Goal: Information Seeking & Learning: Learn about a topic

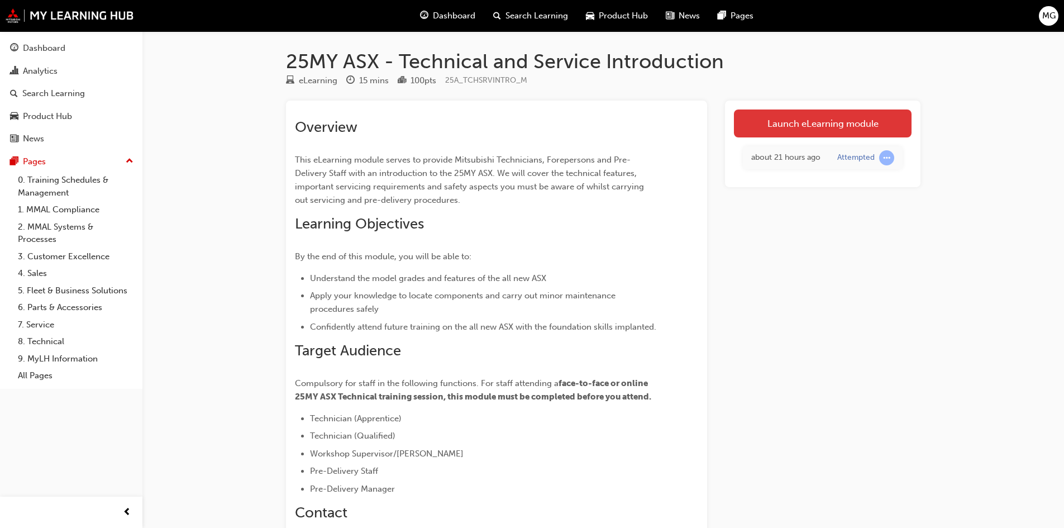
click at [860, 128] on link "Launch eLearning module" at bounding box center [823, 123] width 178 height 28
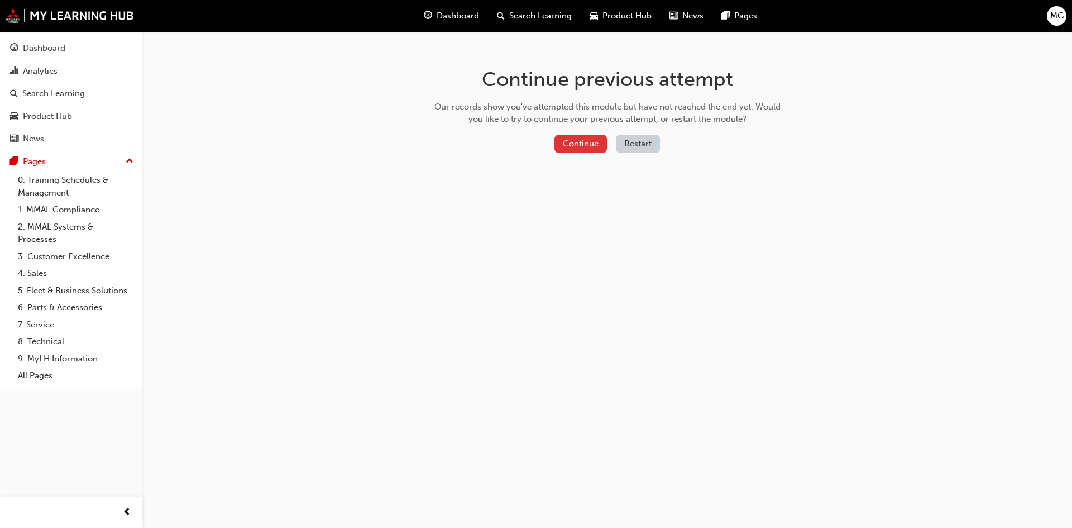
click at [592, 150] on button "Continue" at bounding box center [580, 144] width 52 height 18
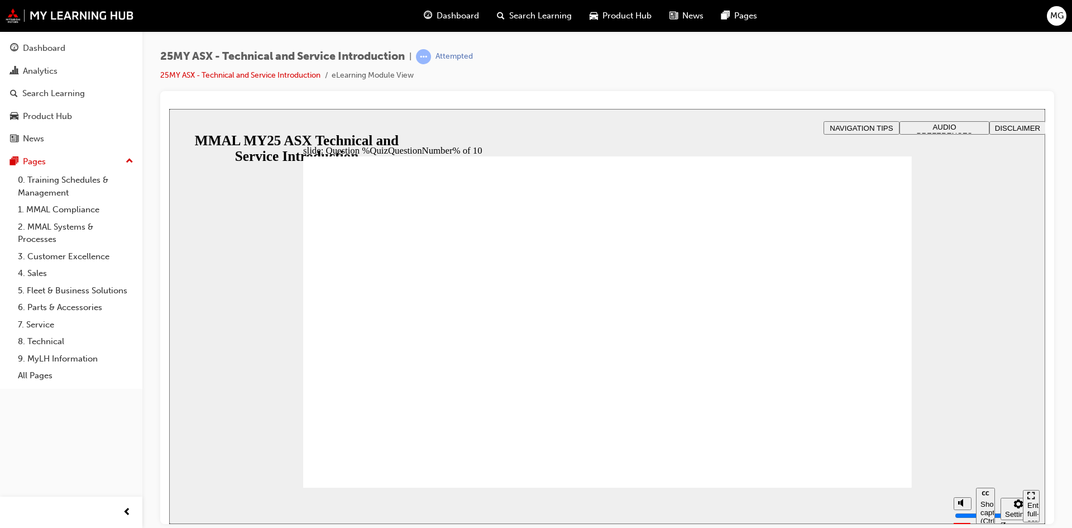
radio input "true"
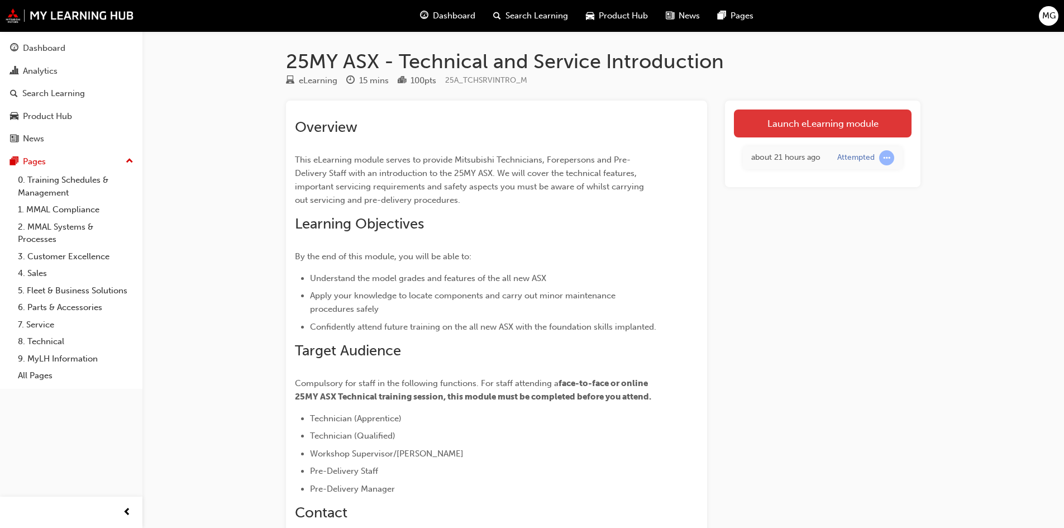
click at [778, 135] on link "Launch eLearning module" at bounding box center [823, 123] width 178 height 28
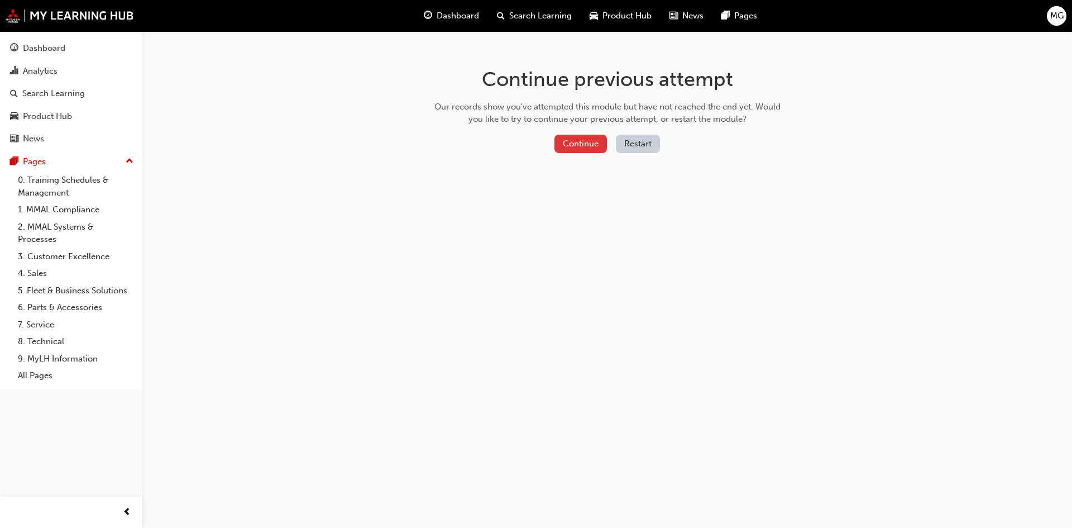
click at [561, 142] on button "Continue" at bounding box center [580, 144] width 52 height 18
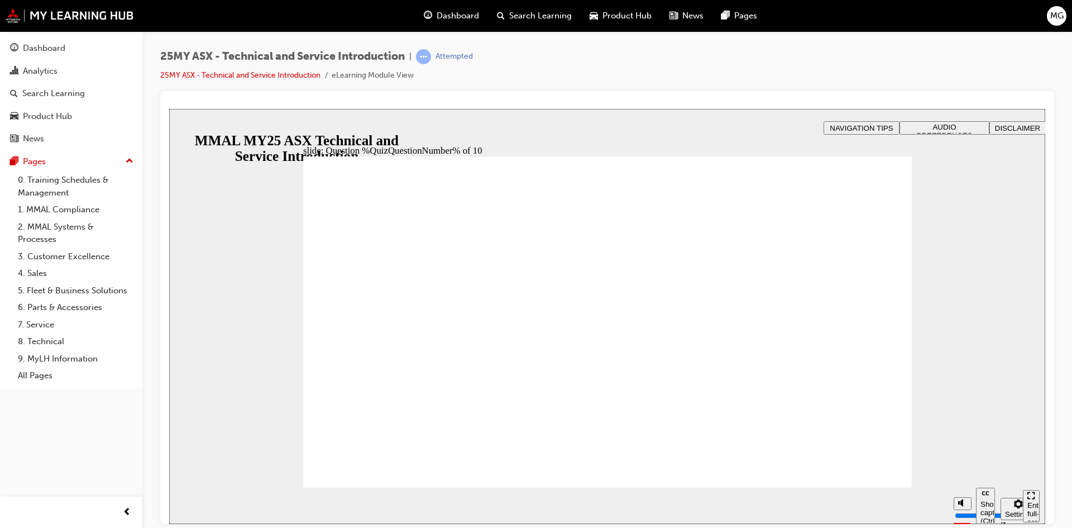
radio input "true"
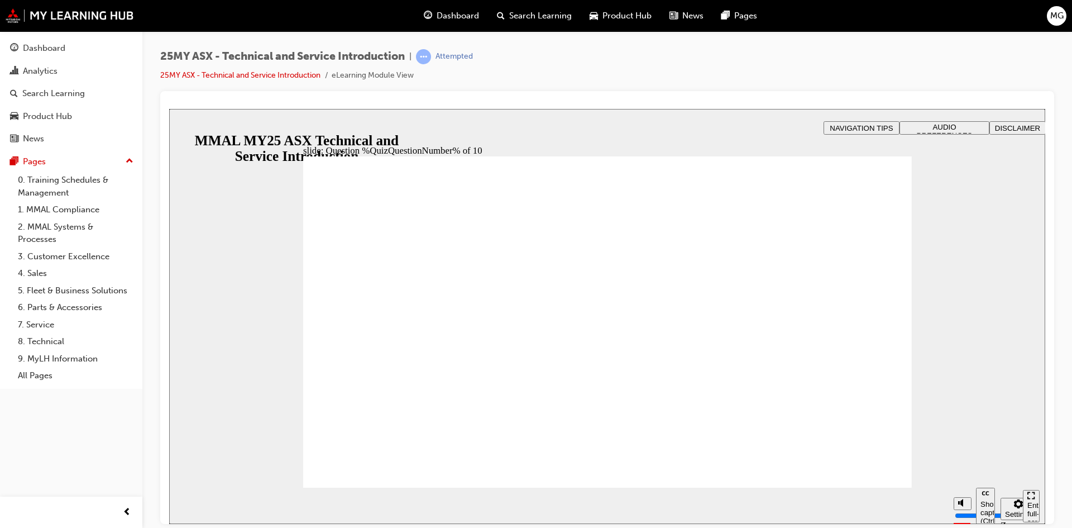
radio input "true"
drag, startPoint x: 652, startPoint y: 429, endPoint x: 828, endPoint y: 471, distance: 180.8
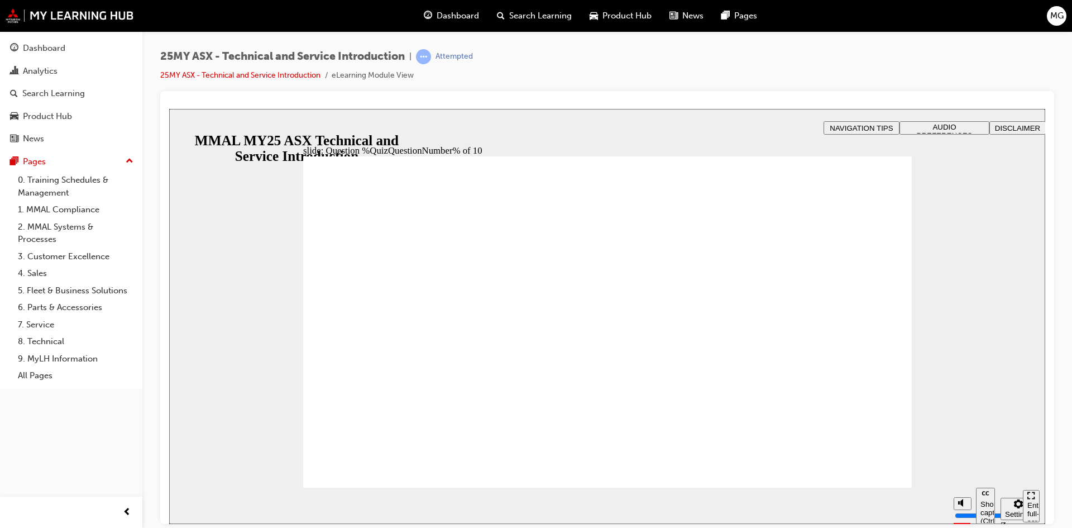
radio input "true"
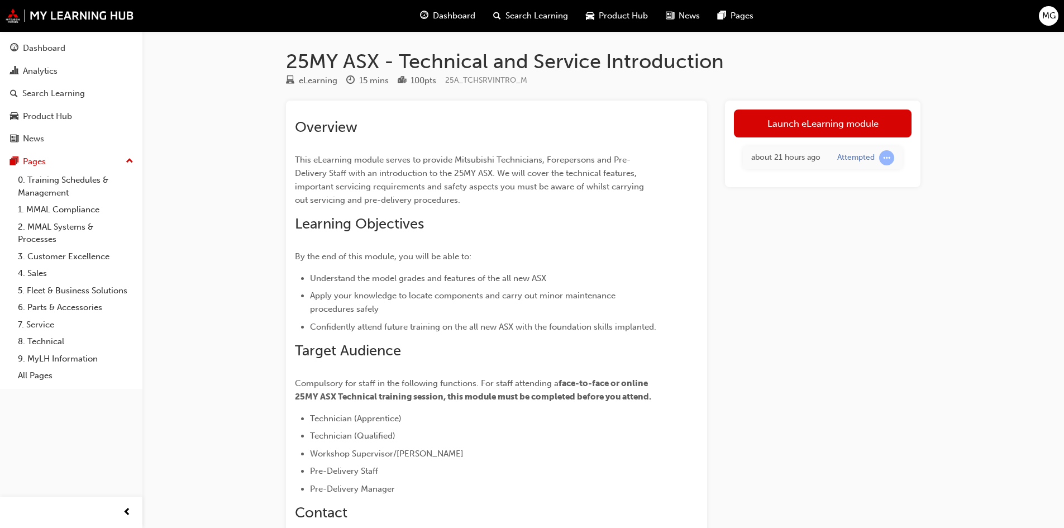
click at [801, 125] on link "Launch eLearning module" at bounding box center [823, 123] width 178 height 28
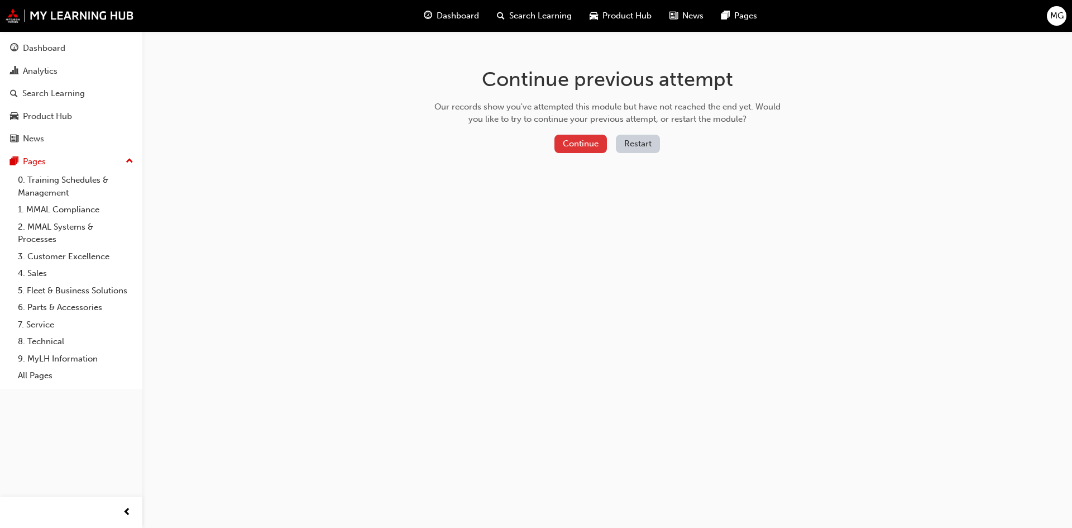
click at [587, 147] on button "Continue" at bounding box center [580, 144] width 52 height 18
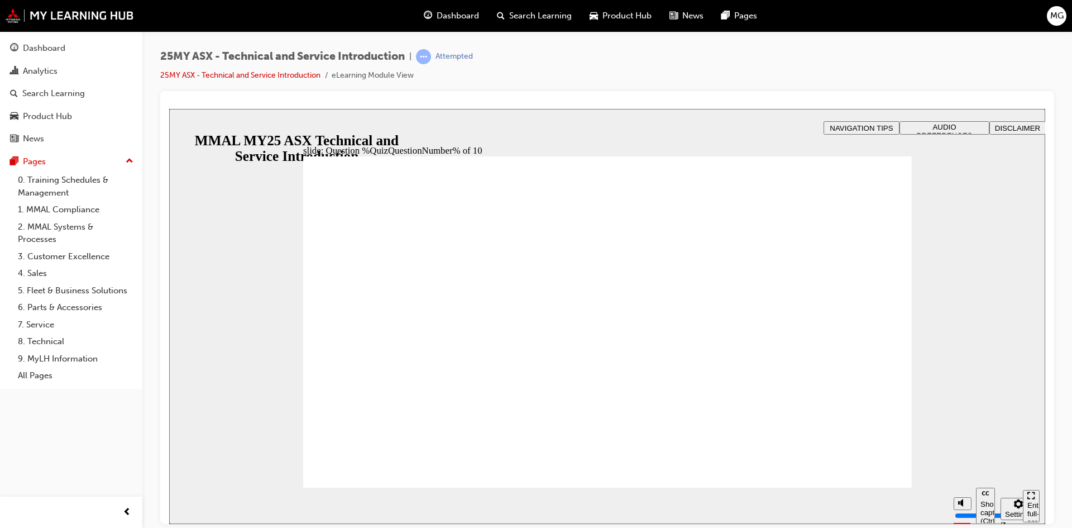
radio input "true"
